Goal: Find specific page/section: Find specific page/section

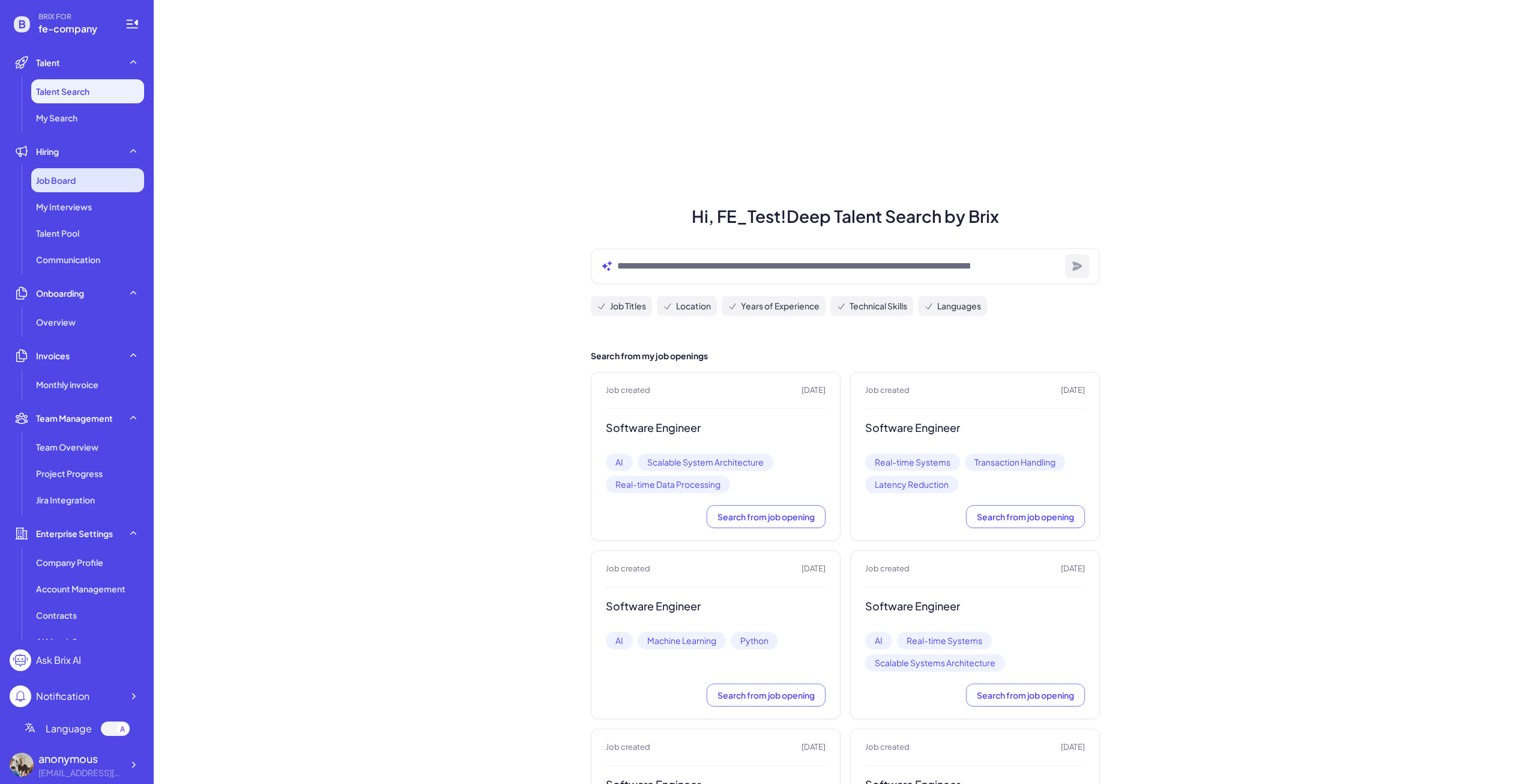
click at [95, 185] on div "Job Board" at bounding box center [87, 180] width 113 height 24
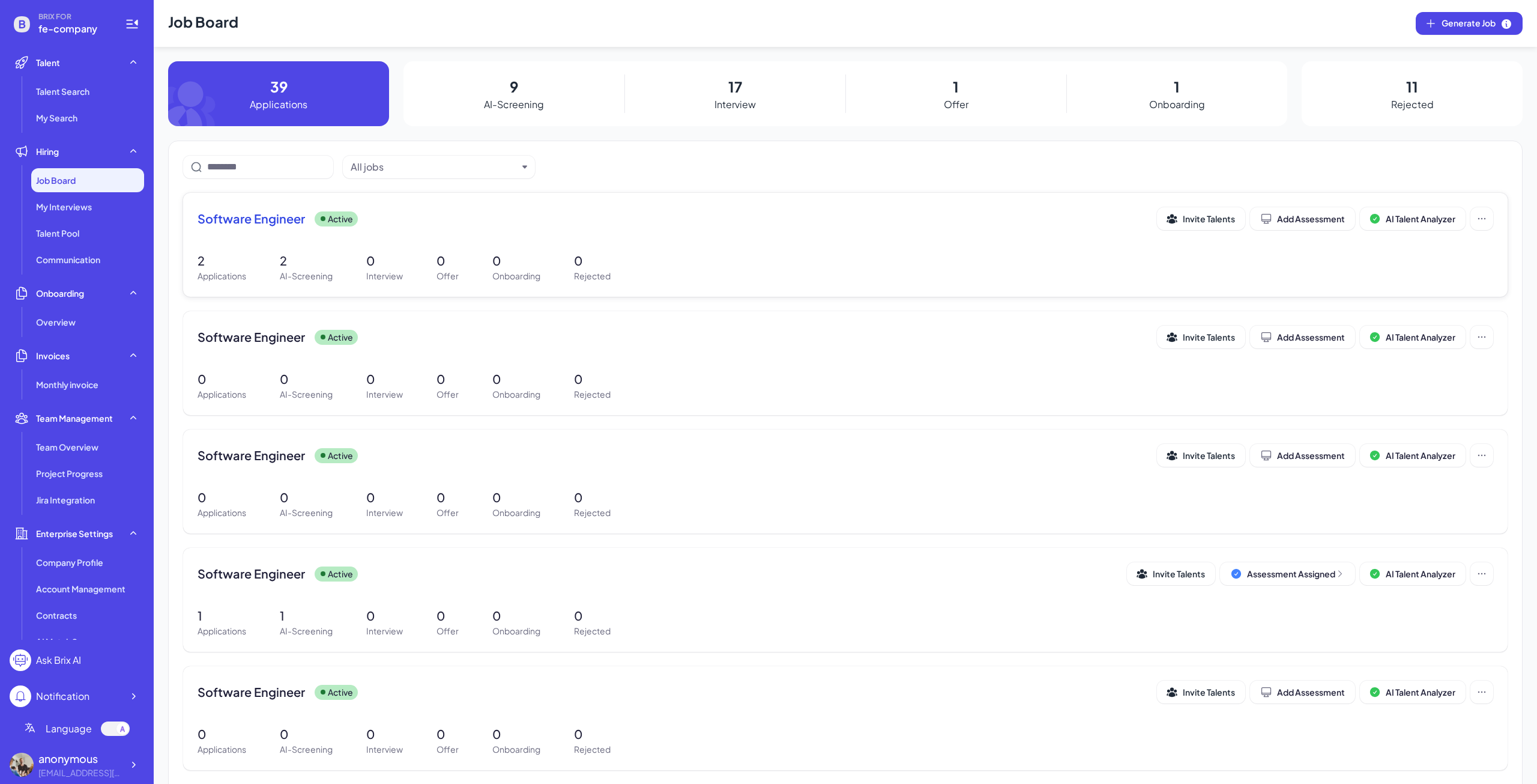
click at [250, 215] on span "Software Engineer" at bounding box center [251, 218] width 108 height 16
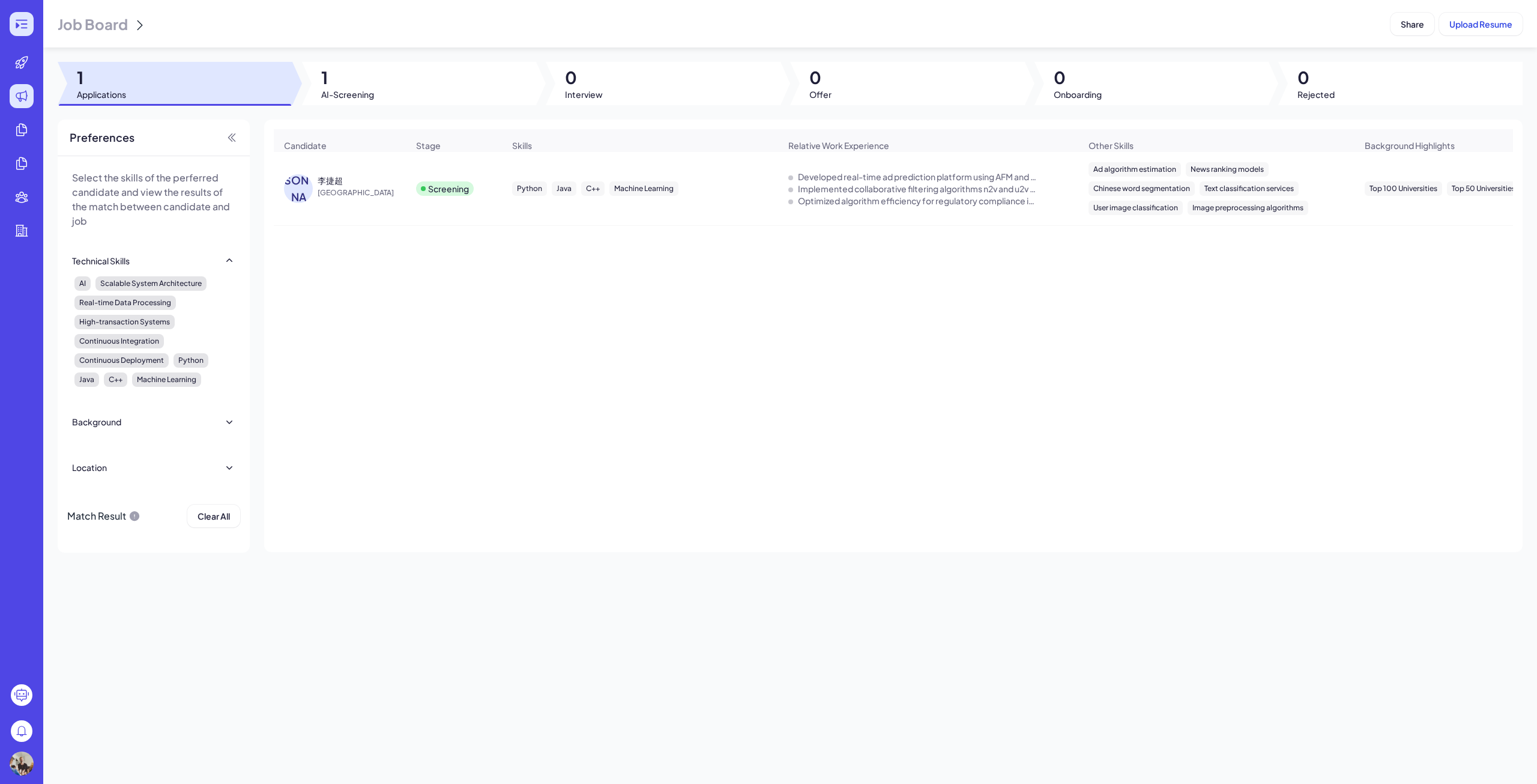
click at [21, 25] on icon at bounding box center [21, 23] width 15 height 15
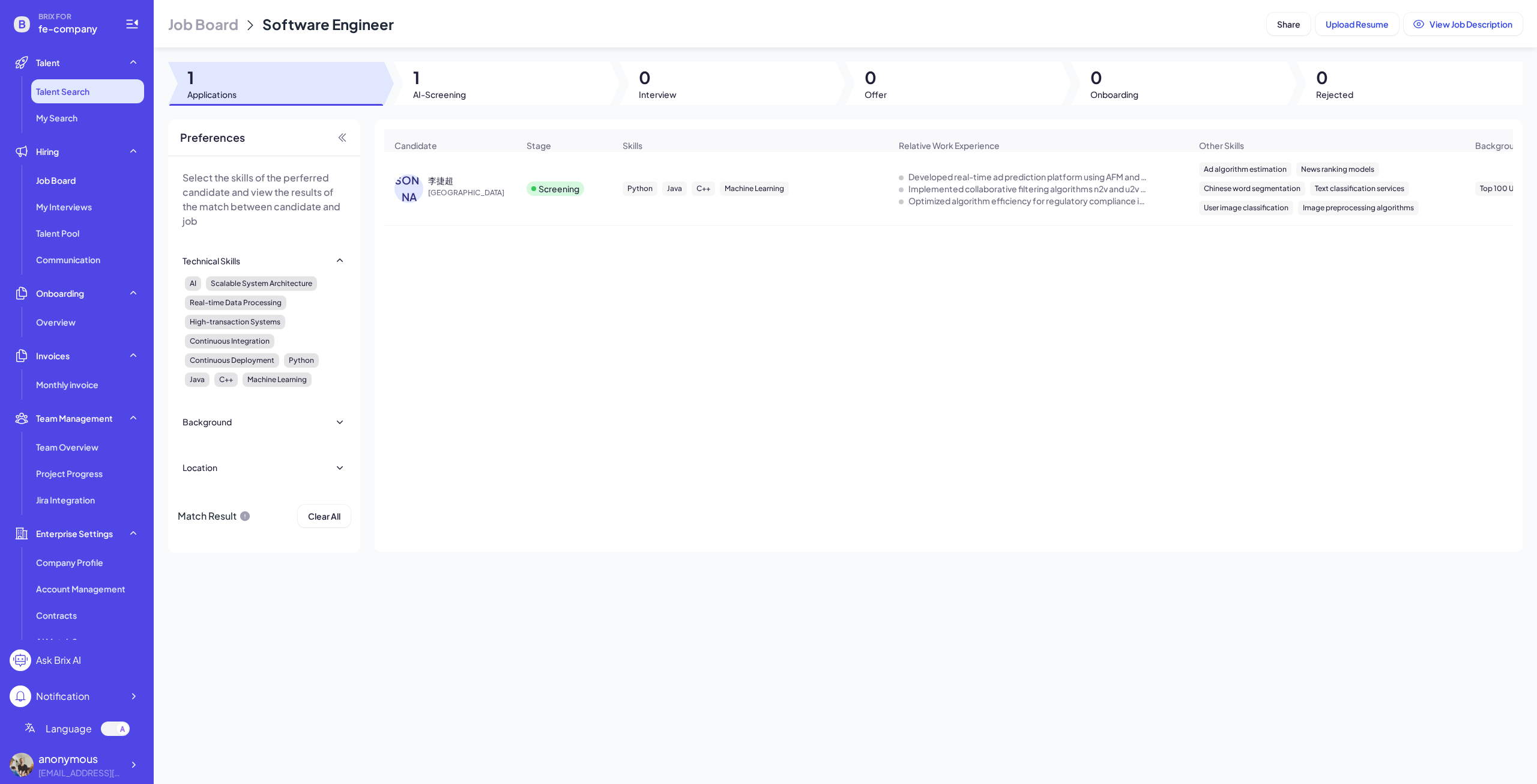
click at [64, 90] on span "Talent Search" at bounding box center [62, 91] width 53 height 12
